Goal: Task Accomplishment & Management: Use online tool/utility

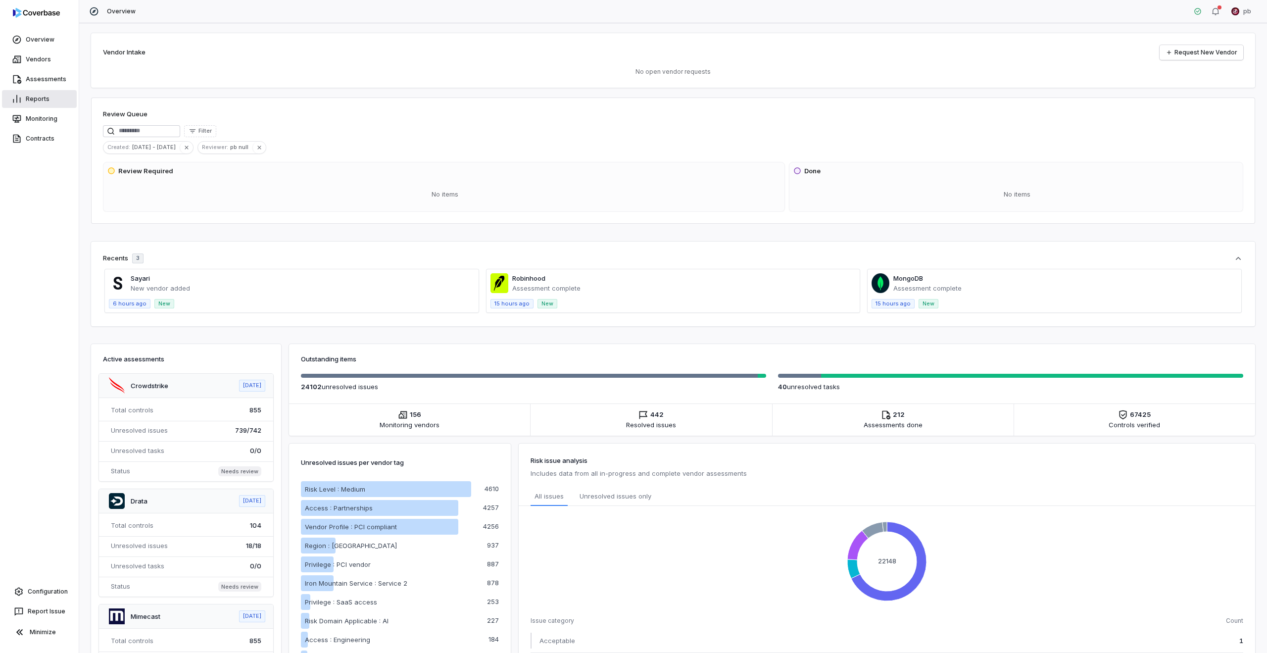
click at [29, 101] on link "Reports" at bounding box center [39, 99] width 75 height 18
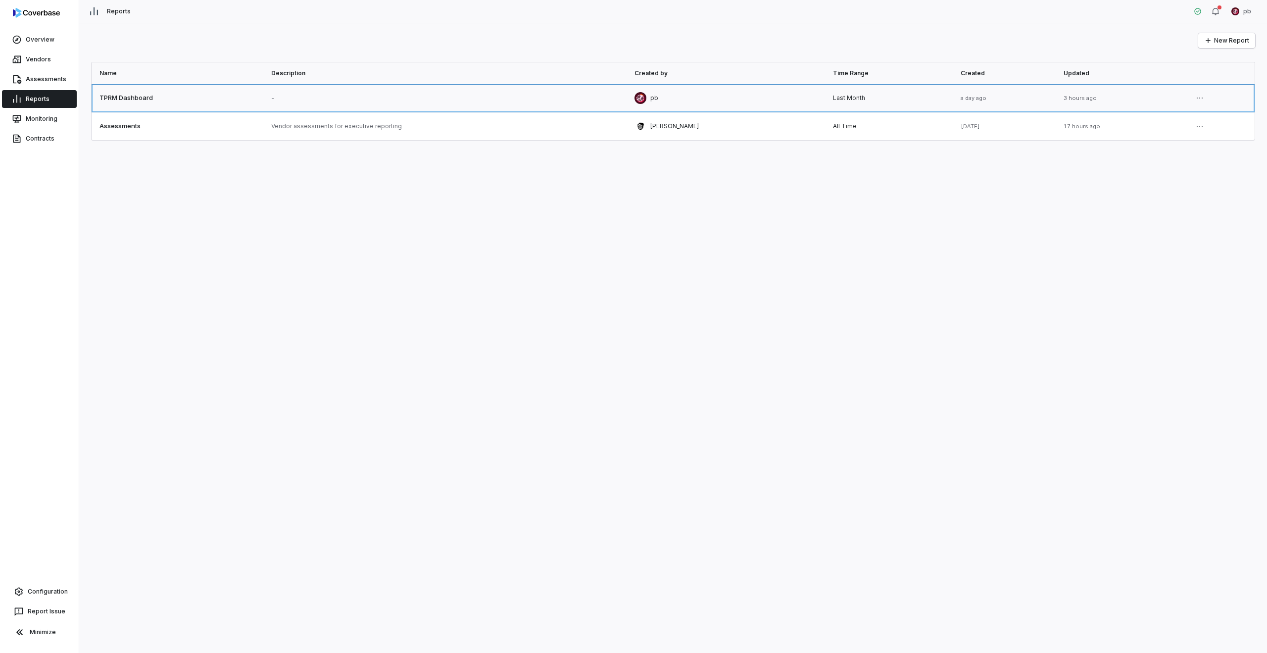
click at [198, 106] on link at bounding box center [178, 98] width 172 height 28
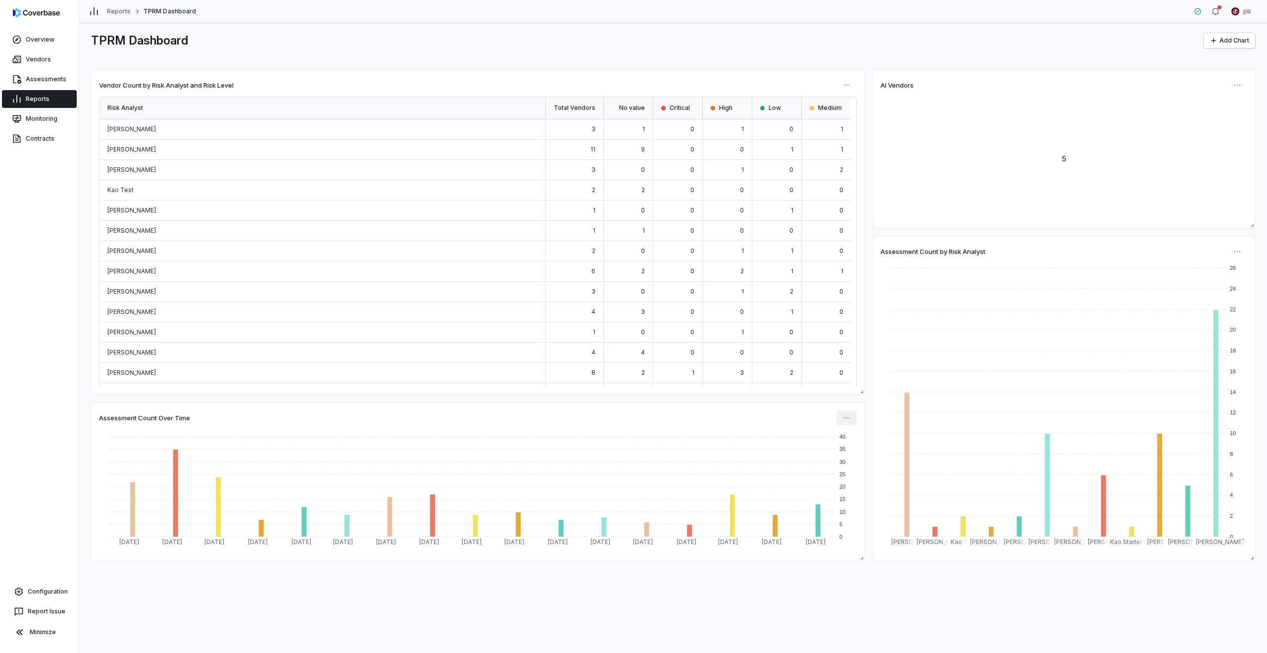
click at [845, 421] on html "Overview Vendors Assessments Reports Monitoring Contracts Configuration Report …" at bounding box center [633, 326] width 1267 height 653
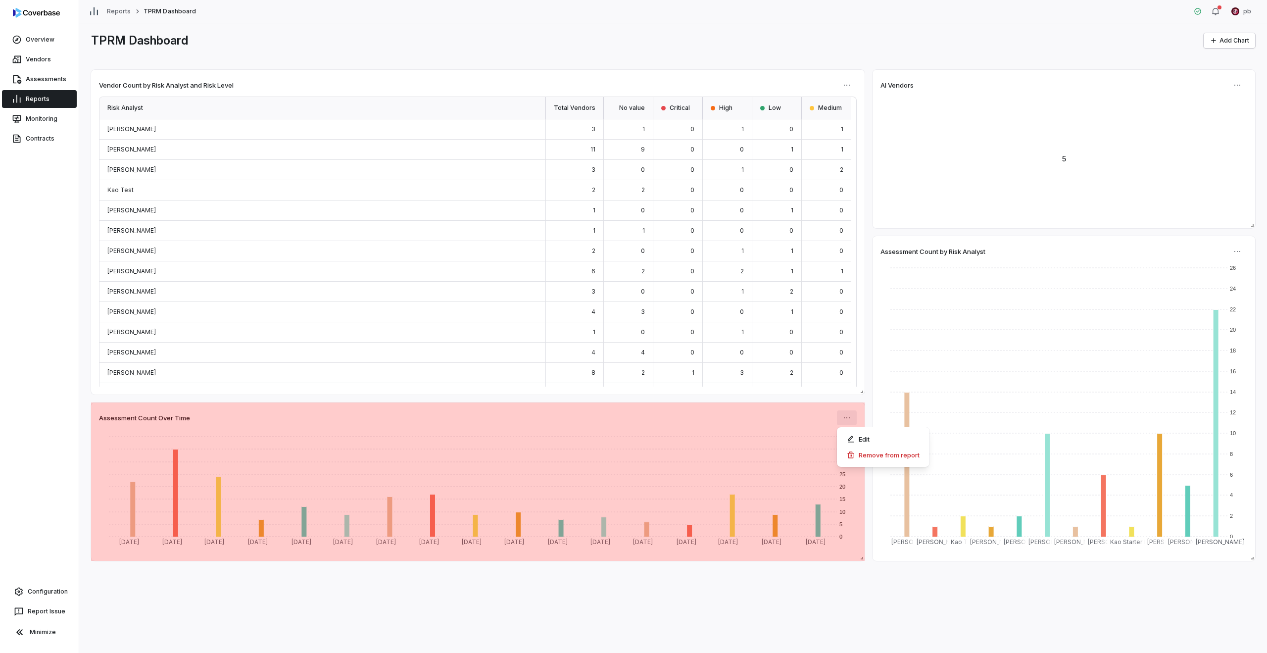
drag, startPoint x: 849, startPoint y: 428, endPoint x: 857, endPoint y: 445, distance: 18.2
click at [850, 428] on div "Edit Remove from report" at bounding box center [883, 447] width 93 height 40
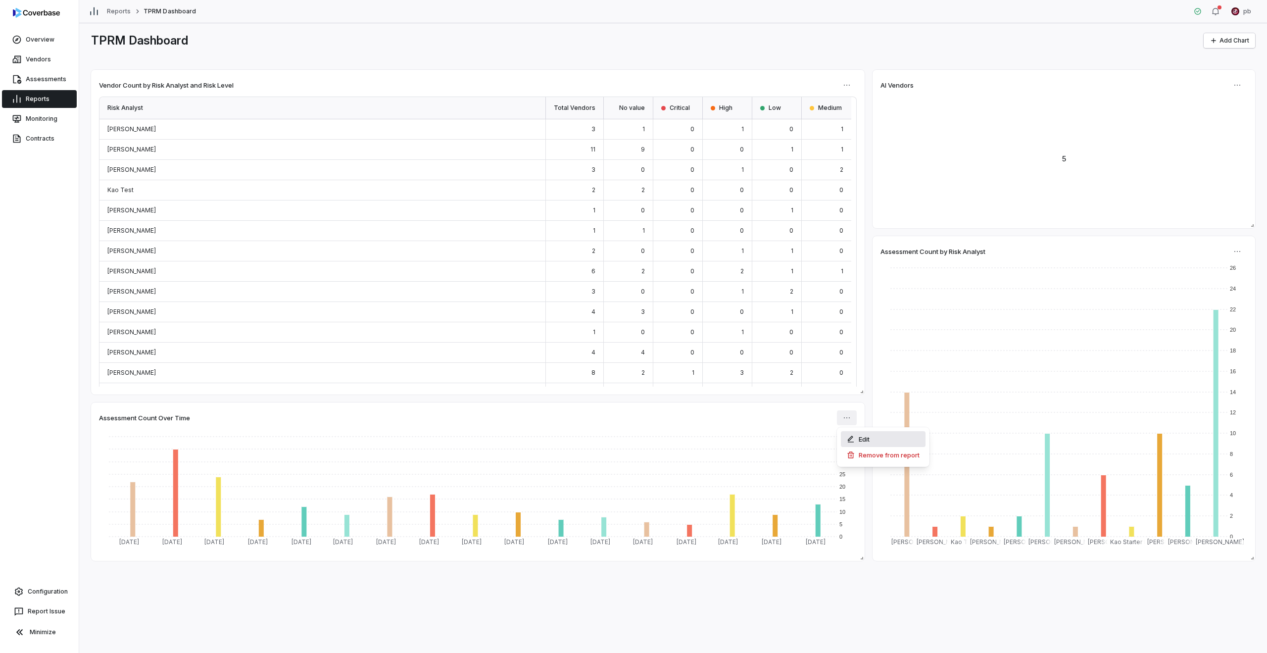
click at [856, 443] on div "Edit" at bounding box center [883, 439] width 85 height 16
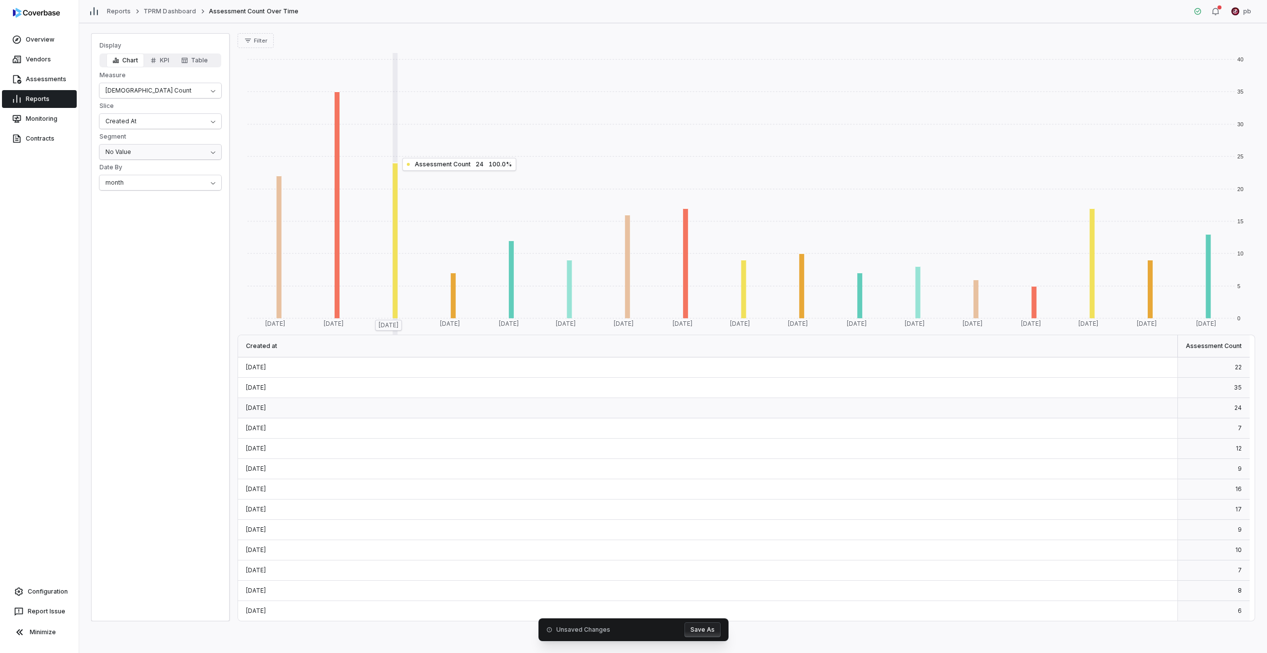
click at [155, 154] on html "Overview Vendors Assessments Reports Monitoring Contracts Configuration Report …" at bounding box center [633, 326] width 1267 height 653
click at [162, 249] on div "Display Chart KPI Table Measure Aseessment Count Slice Created At Segment Outco…" at bounding box center [160, 327] width 139 height 588
drag, startPoint x: 170, startPoint y: 161, endPoint x: 170, endPoint y: 155, distance: 5.4
click at [170, 161] on div "Display Chart KPI Table Measure Aseessment Count Slice Created At Segment Outco…" at bounding box center [161, 116] width 138 height 149
click at [170, 155] on html "Overview Vendors Assessments Reports Monitoring Contracts Configuration Report …" at bounding box center [633, 326] width 1267 height 653
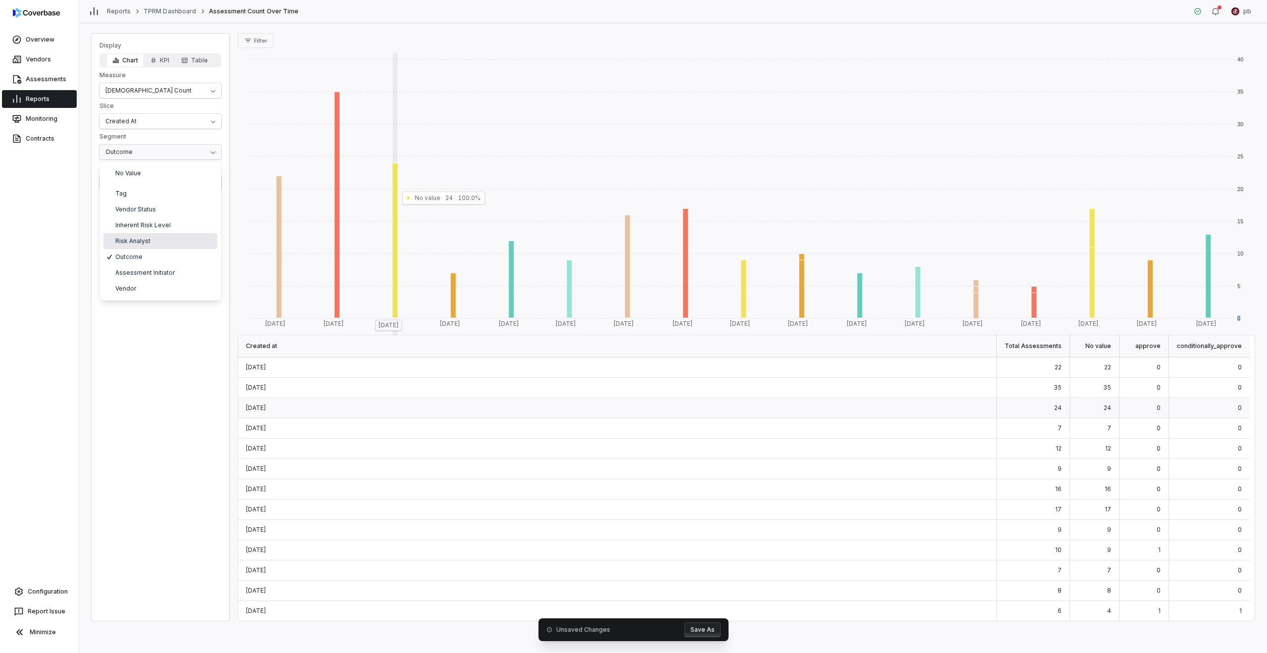
drag, startPoint x: 164, startPoint y: 232, endPoint x: 162, endPoint y: 238, distance: 6.4
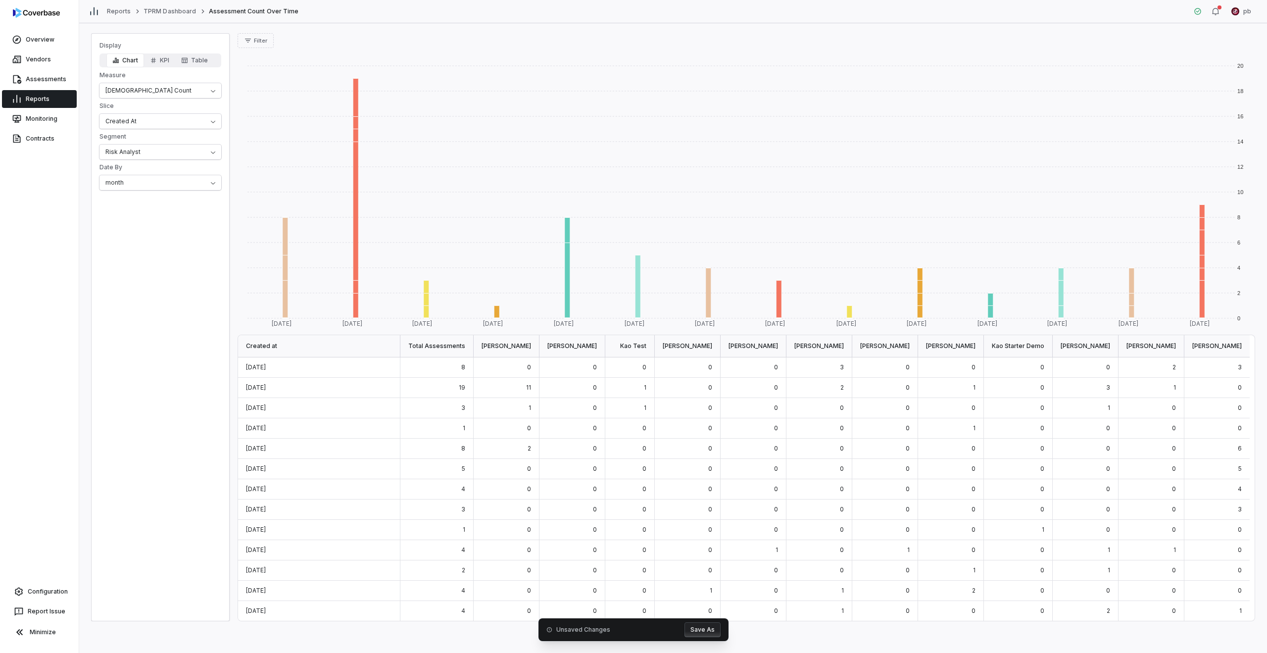
click at [694, 633] on button "Save As" at bounding box center [703, 629] width 36 height 15
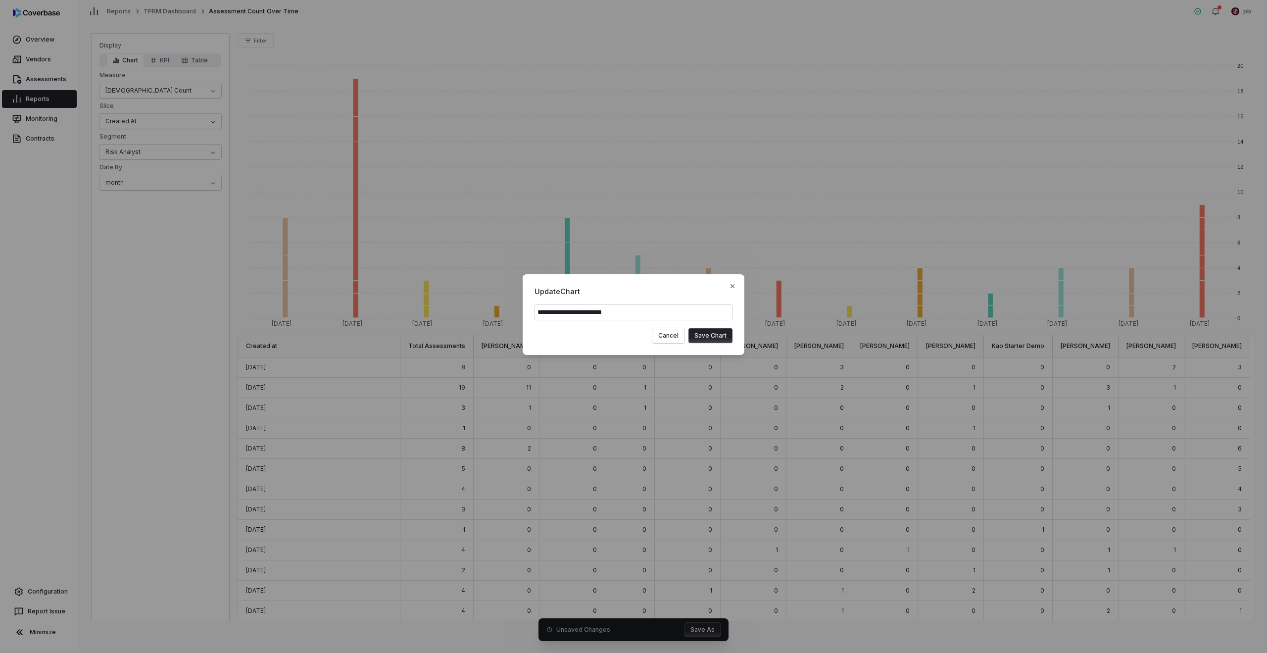
click at [723, 337] on button "Save Chart" at bounding box center [711, 335] width 44 height 15
